Goal: Information Seeking & Learning: Learn about a topic

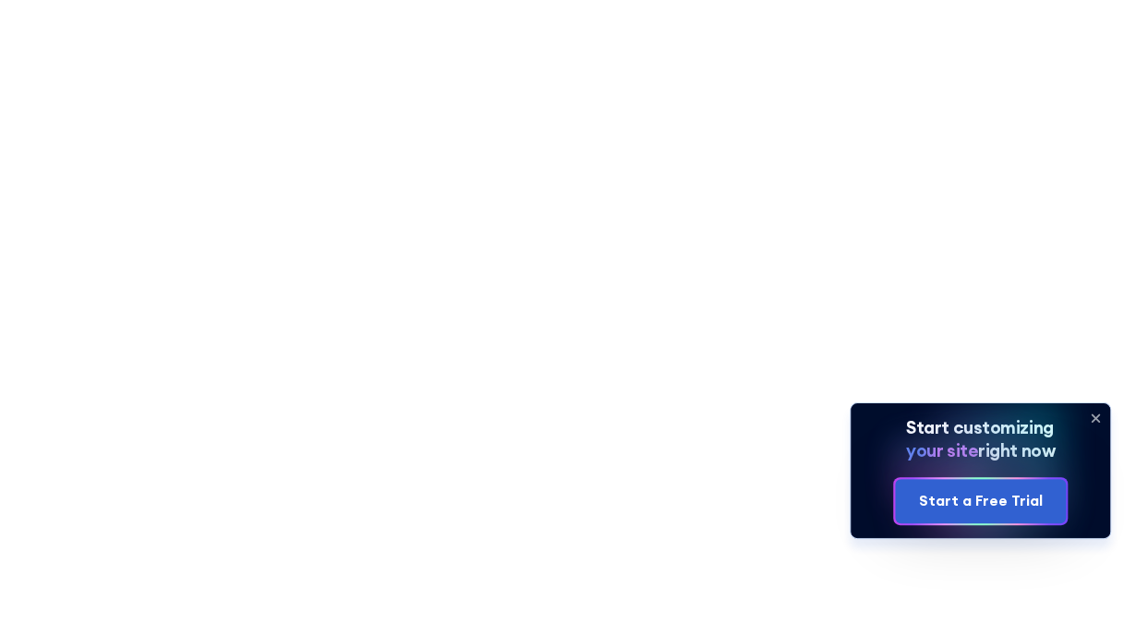
click at [1095, 414] on icon at bounding box center [1095, 419] width 30 height 30
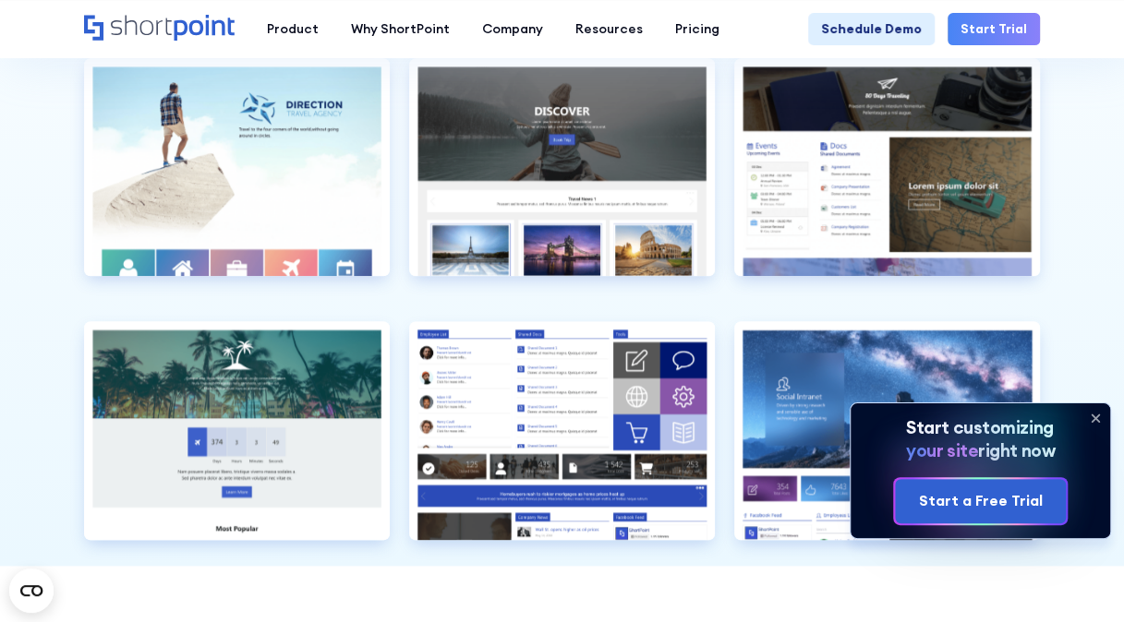
scroll to position [4237, 0]
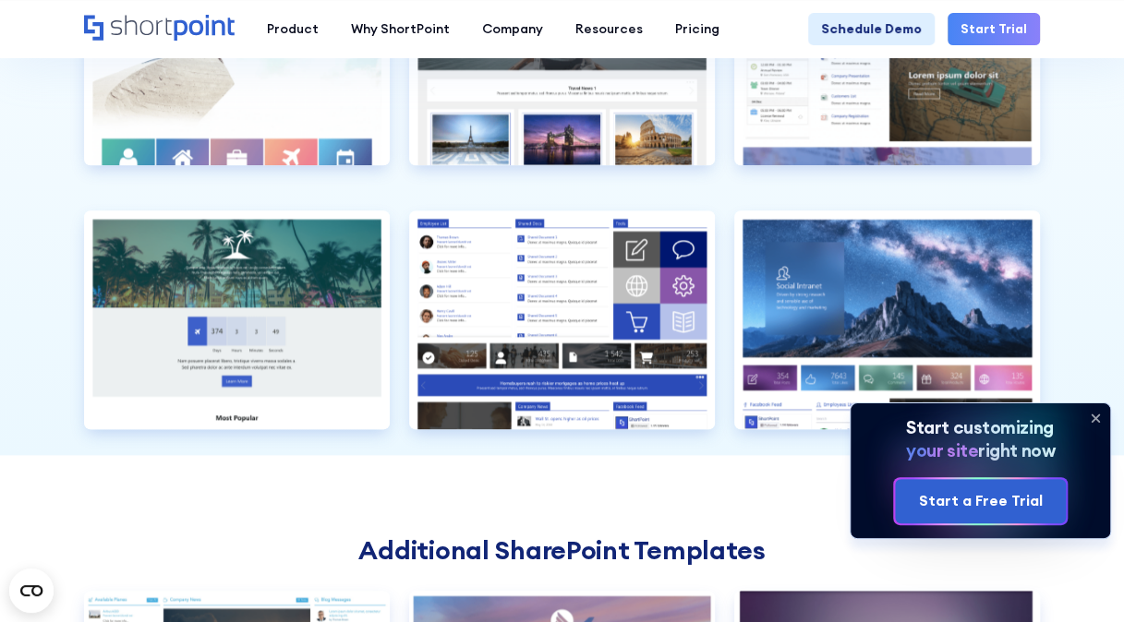
click at [1092, 419] on icon at bounding box center [1095, 419] width 30 height 30
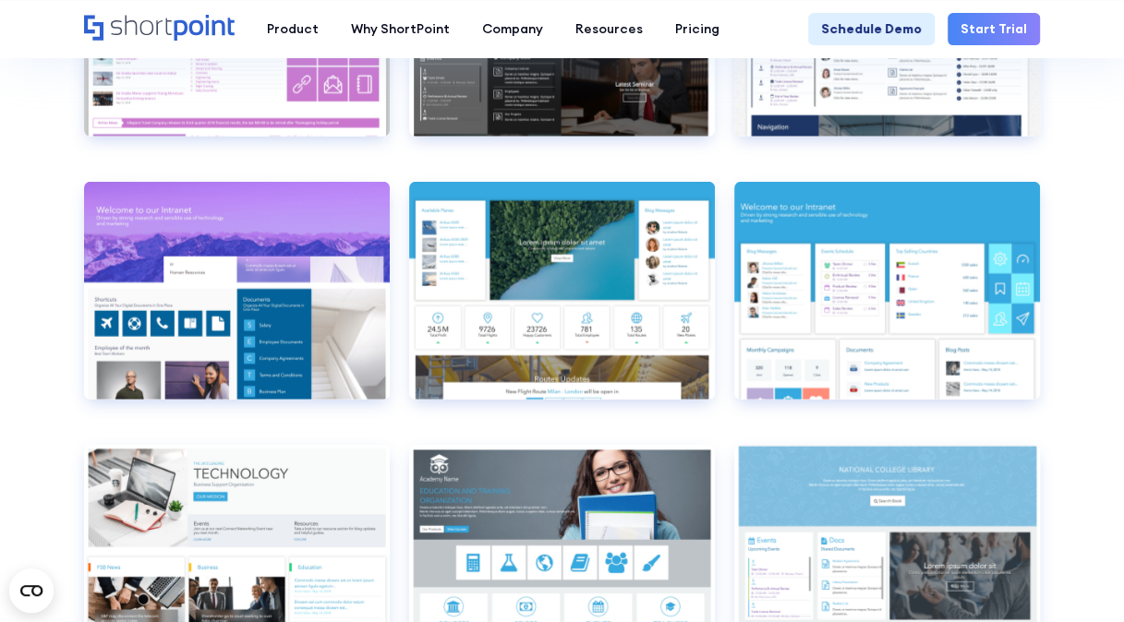
scroll to position [5738, 0]
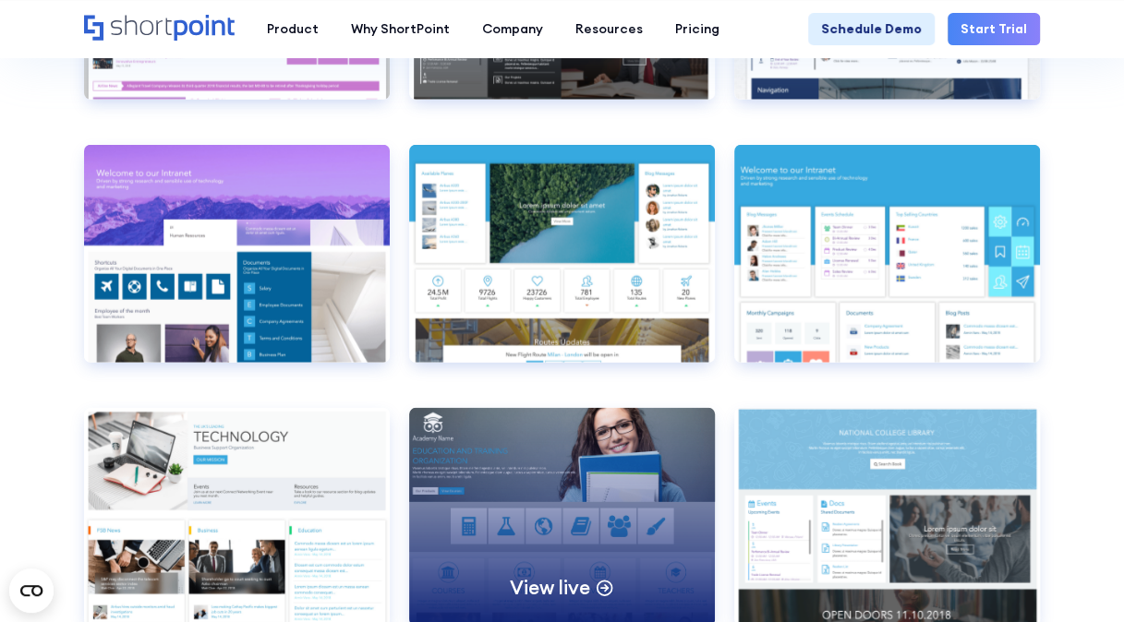
click at [525, 450] on div "View live" at bounding box center [562, 517] width 306 height 218
